Goal: Task Accomplishment & Management: Use online tool/utility

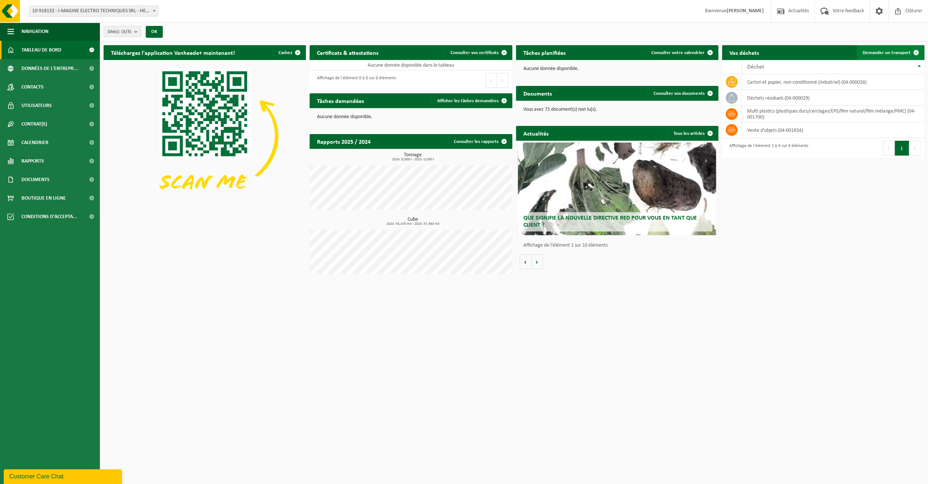
click at [874, 52] on span "Demander un transport" at bounding box center [887, 52] width 48 height 5
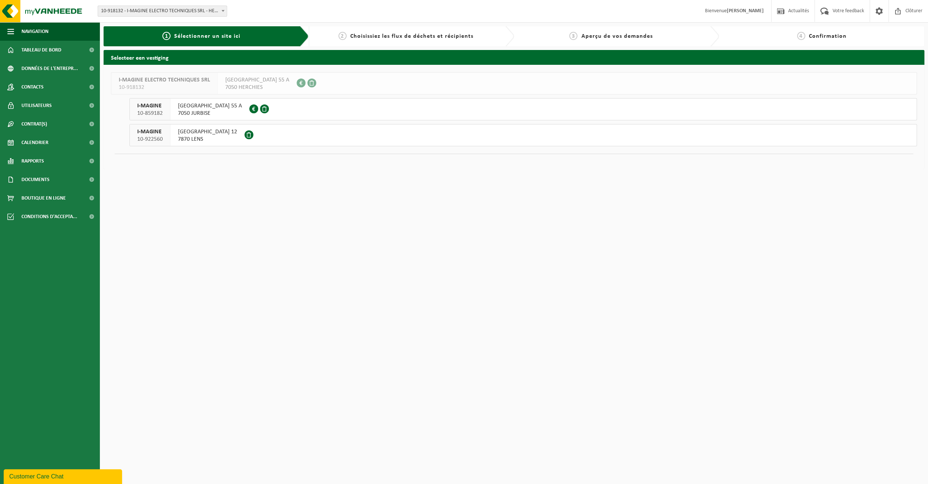
click at [191, 135] on span "7870 LENS" at bounding box center [207, 138] width 59 height 7
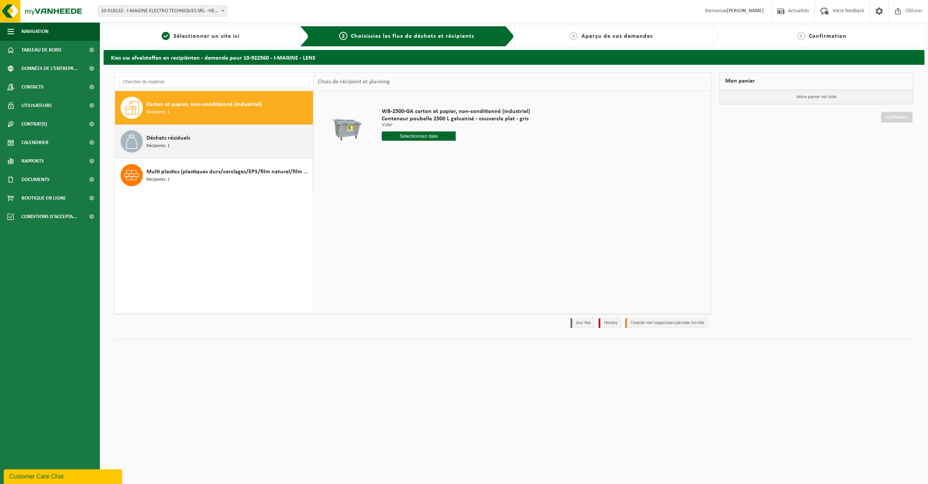
click at [186, 140] on span "Déchets résiduels" at bounding box center [169, 138] width 44 height 9
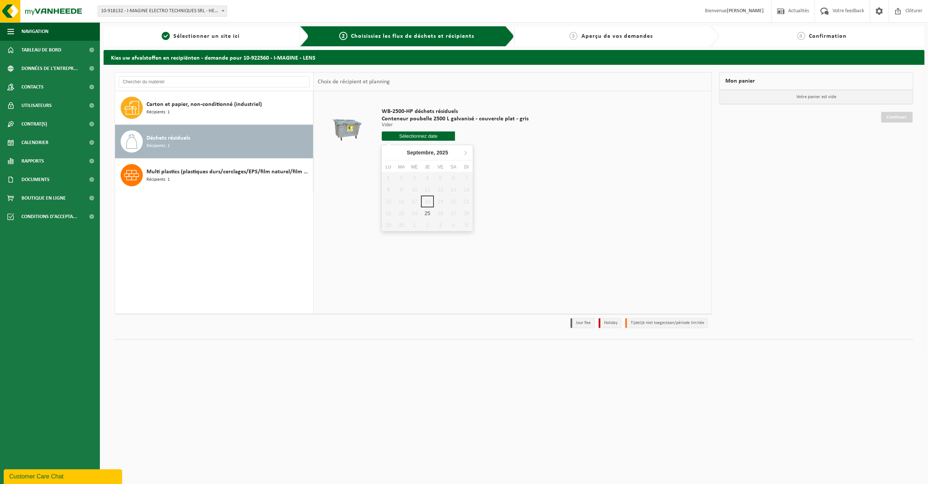
click at [431, 136] on input "text" at bounding box center [419, 135] width 74 height 9
click at [425, 215] on div "25" at bounding box center [427, 213] width 13 height 12
type input "à partir de 2025-09-25"
click at [399, 165] on button "Dans le panier" at bounding box center [403, 164] width 40 height 12
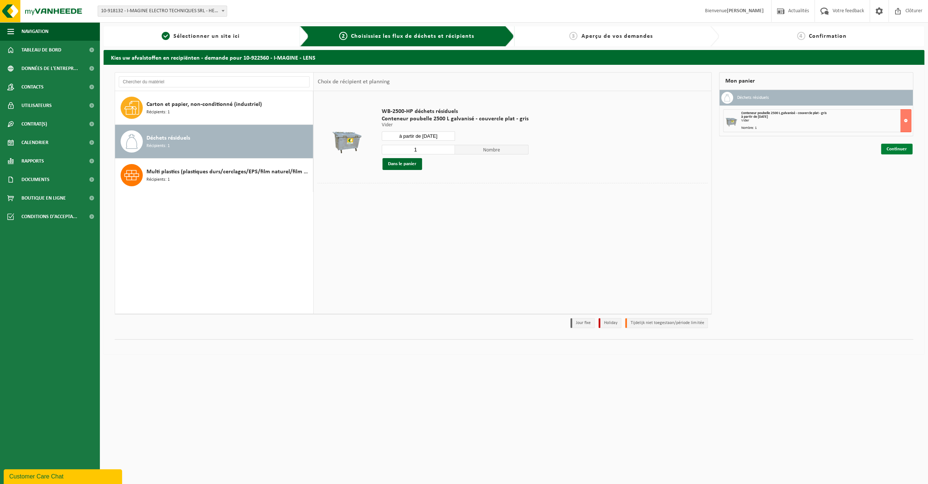
click at [903, 148] on link "Continuer" at bounding box center [896, 149] width 31 height 11
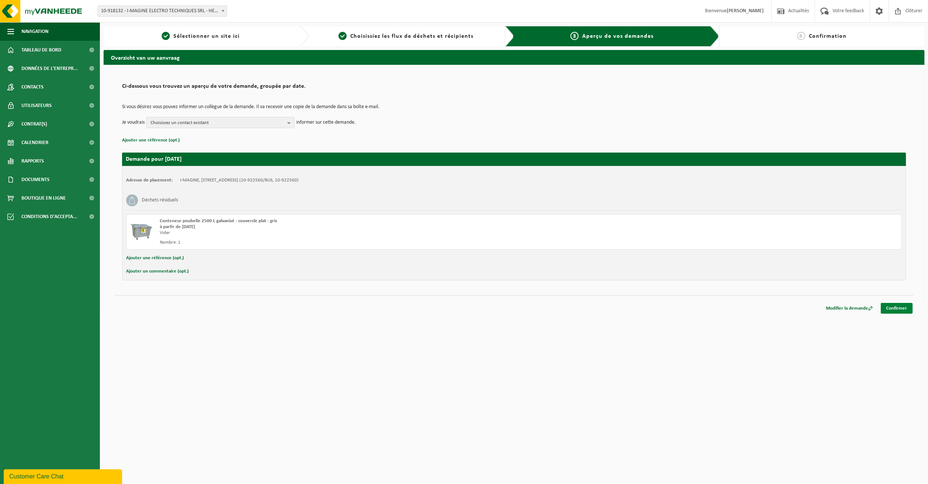
click at [891, 310] on link "Confirmer" at bounding box center [897, 308] width 32 height 11
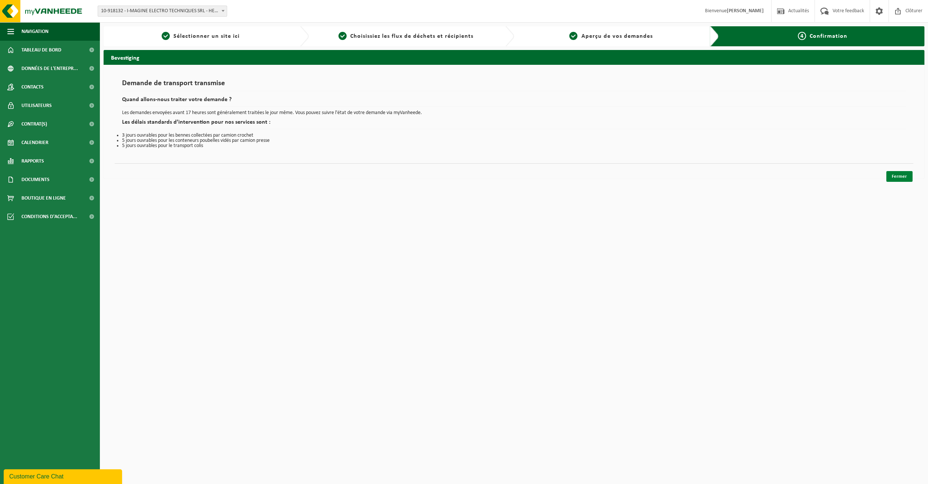
click at [901, 178] on link "Fermer" at bounding box center [900, 176] width 26 height 11
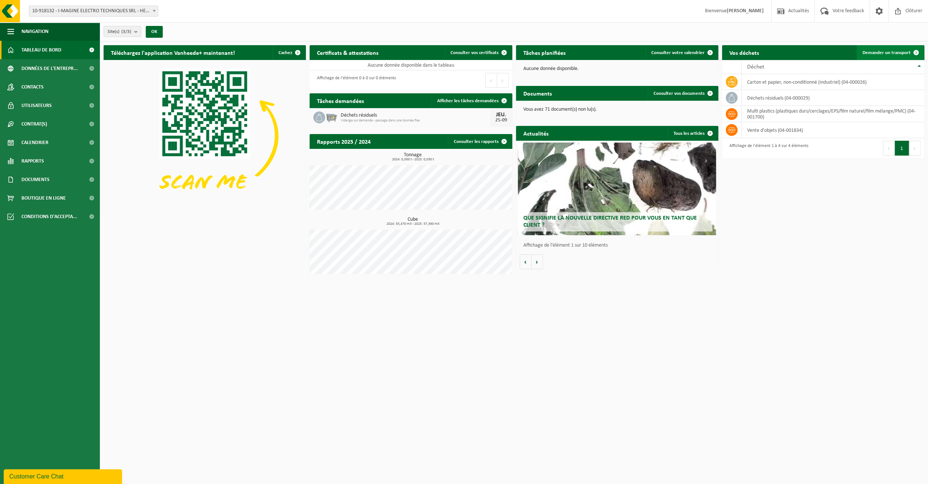
click at [901, 50] on span "Demander un transport" at bounding box center [887, 52] width 48 height 5
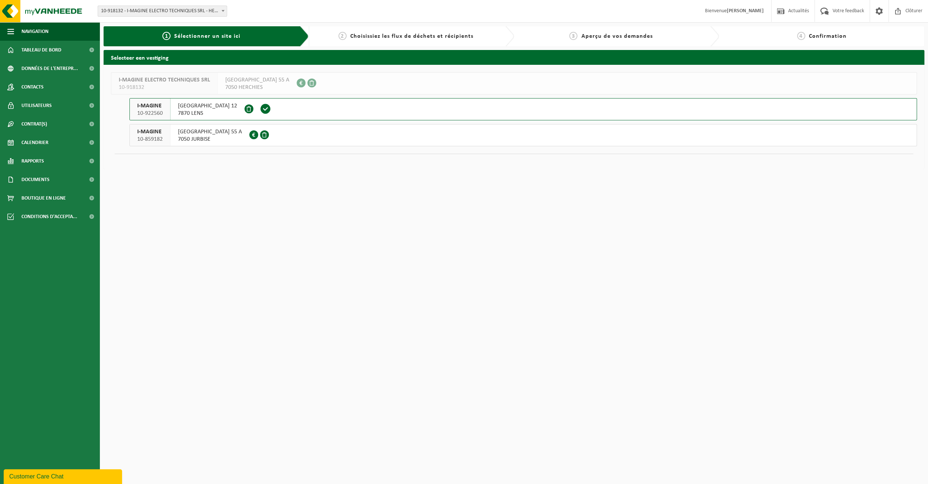
click at [204, 135] on span "7050 JURBISE" at bounding box center [210, 138] width 64 height 7
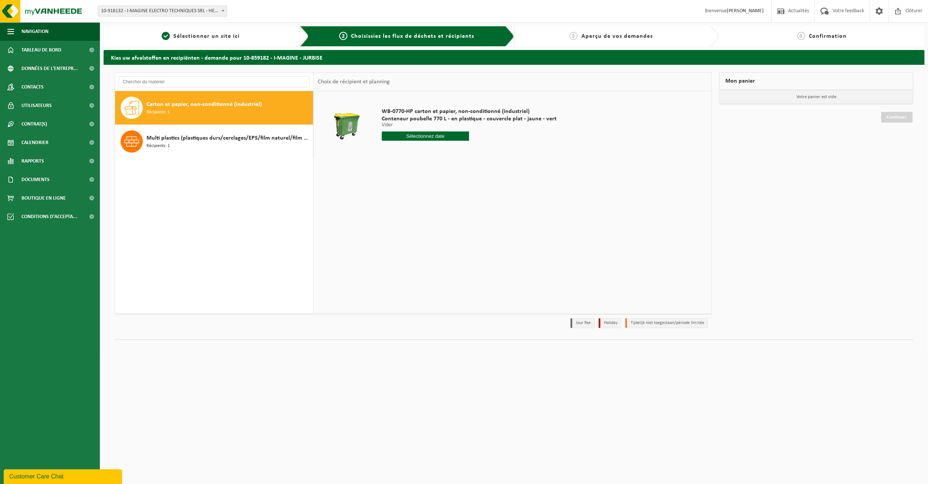
click at [402, 137] on input "text" at bounding box center [426, 135] width 88 height 9
click at [399, 215] on div "23" at bounding box center [401, 213] width 13 height 12
type input "à partir de [DATE]"
click at [403, 166] on button "Dans le panier" at bounding box center [403, 164] width 40 height 12
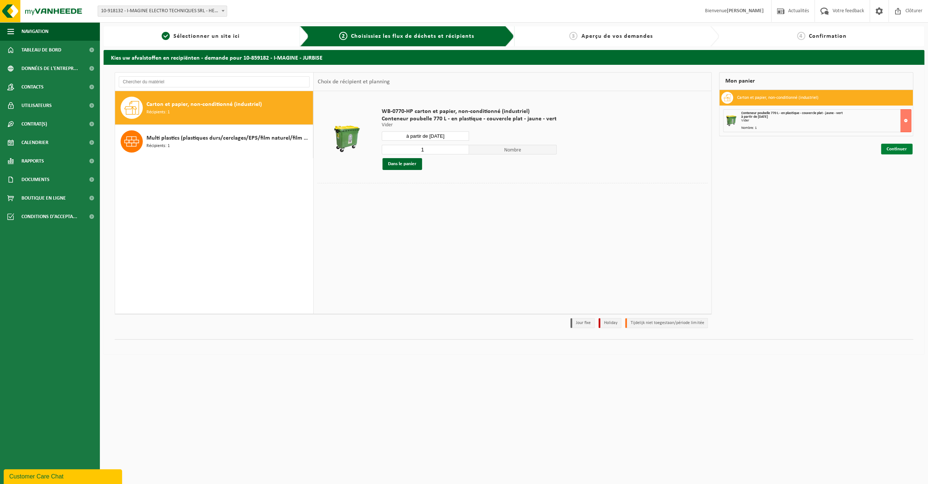
click at [902, 147] on link "Continuer" at bounding box center [896, 149] width 31 height 11
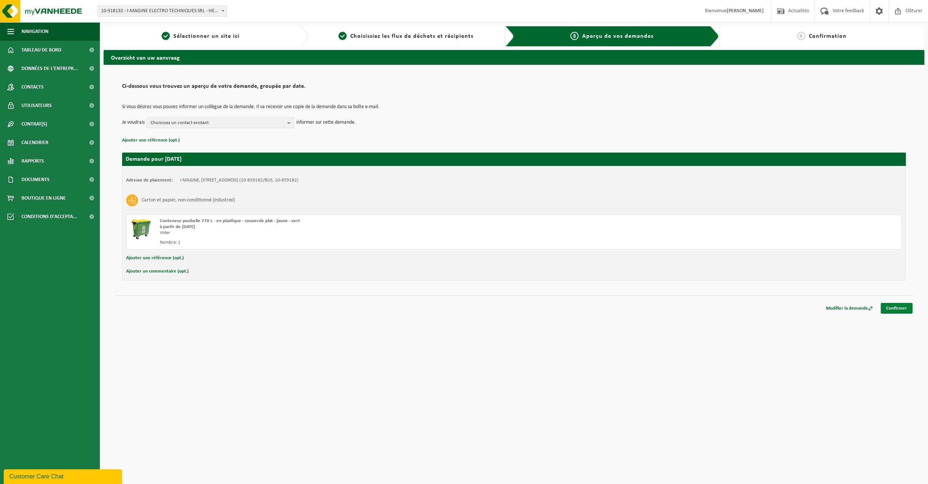
click at [888, 307] on link "Confirmer" at bounding box center [897, 308] width 32 height 11
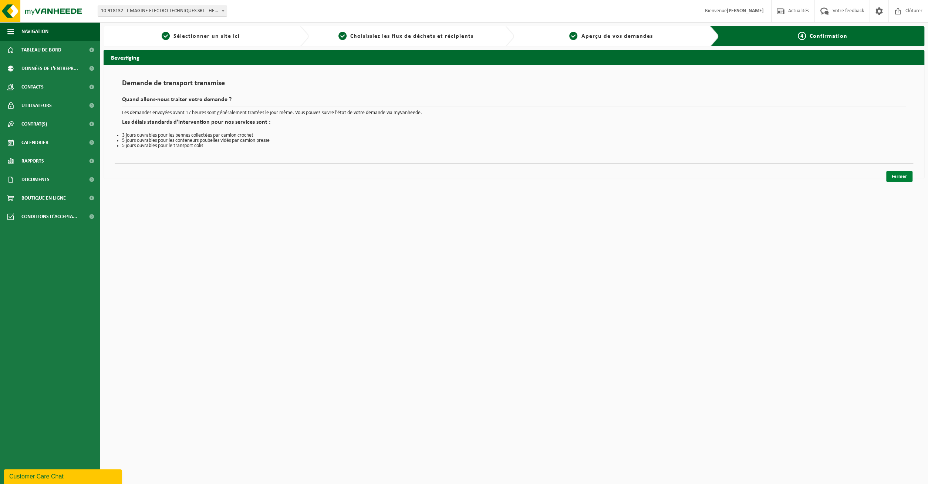
click at [895, 179] on link "Fermer" at bounding box center [900, 176] width 26 height 11
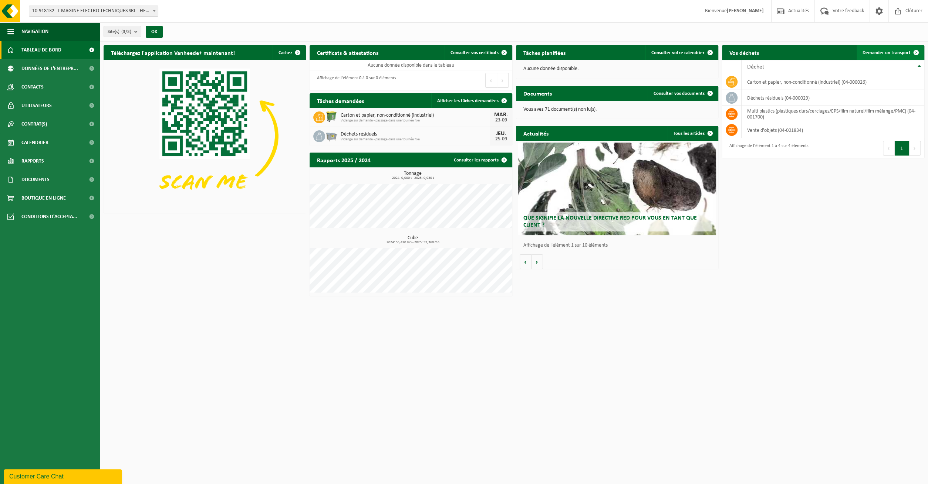
click at [894, 54] on span "Demander un transport" at bounding box center [887, 52] width 48 height 5
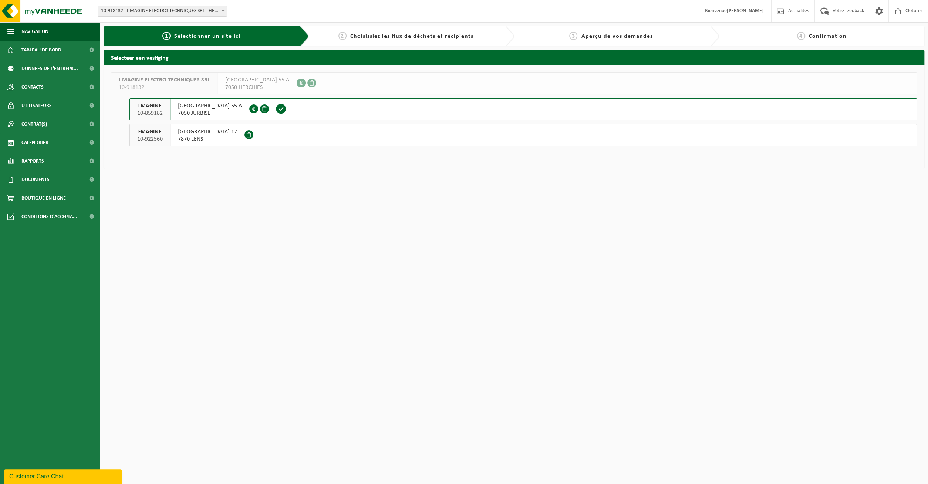
click at [191, 137] on span "7870 LENS" at bounding box center [207, 138] width 59 height 7
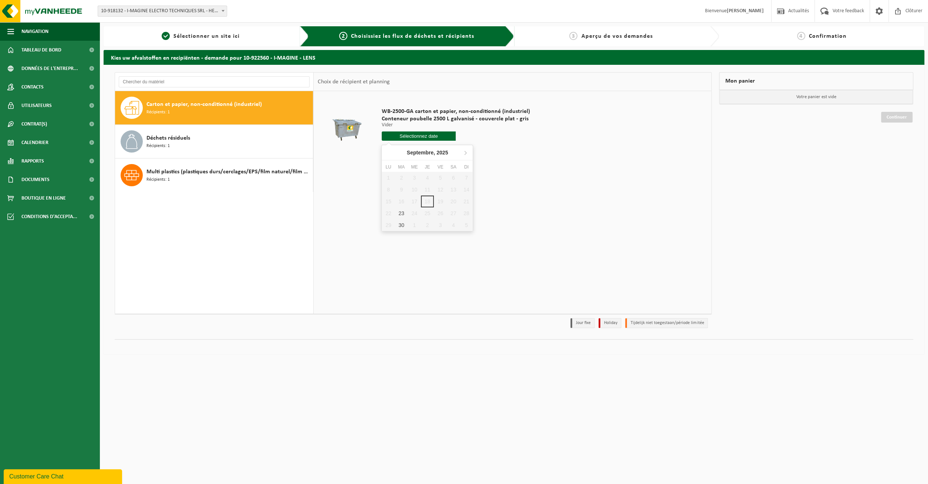
click at [430, 138] on input "text" at bounding box center [419, 135] width 74 height 9
click at [405, 222] on div "30" at bounding box center [401, 225] width 13 height 12
type input "à partir de [DATE]"
click at [408, 167] on button "Dans le panier" at bounding box center [403, 164] width 40 height 12
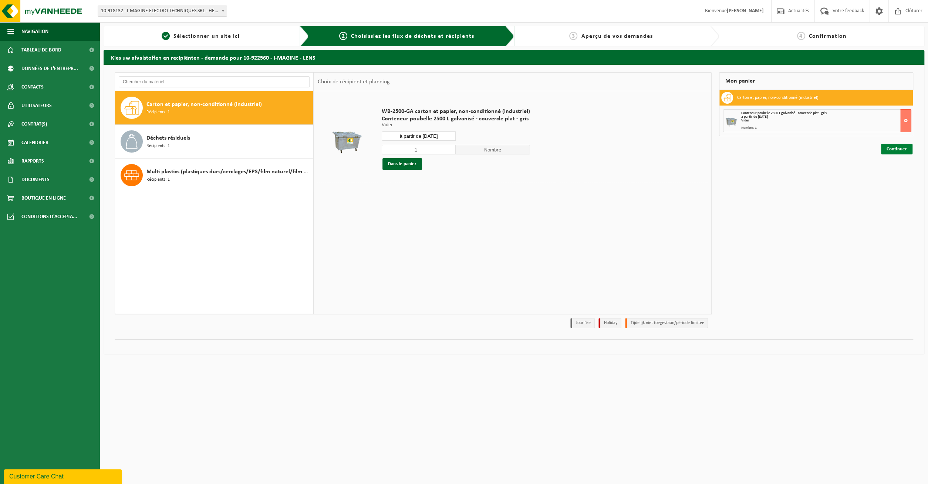
click at [901, 148] on link "Continuer" at bounding box center [896, 149] width 31 height 11
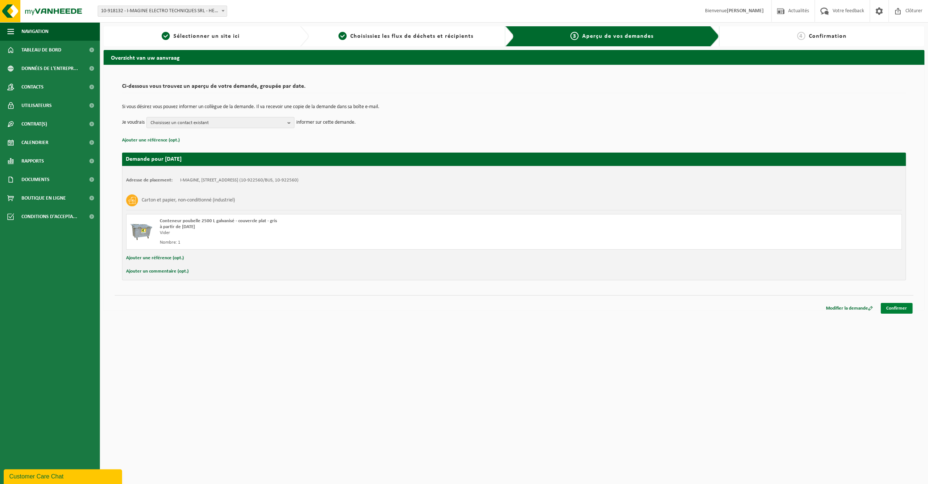
click at [898, 310] on link "Confirmer" at bounding box center [897, 308] width 32 height 11
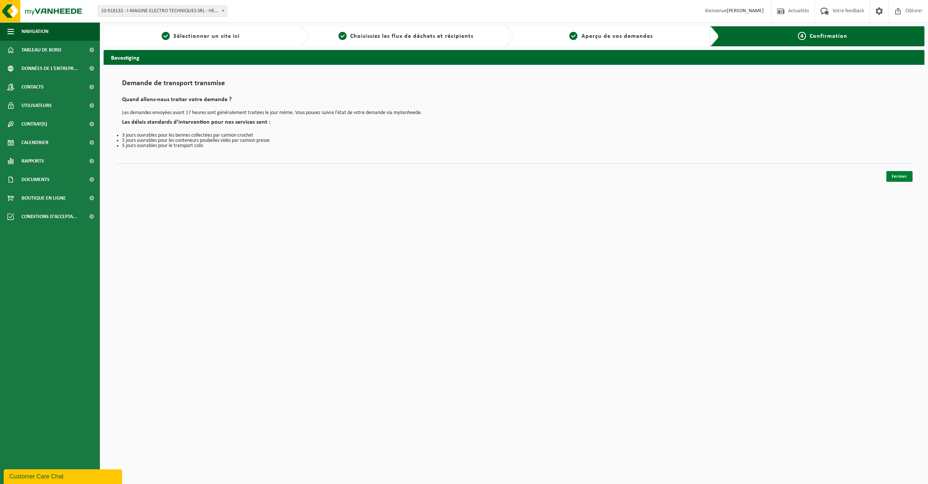
click at [900, 179] on link "Fermer" at bounding box center [900, 176] width 26 height 11
